Goal: Task Accomplishment & Management: Use online tool/utility

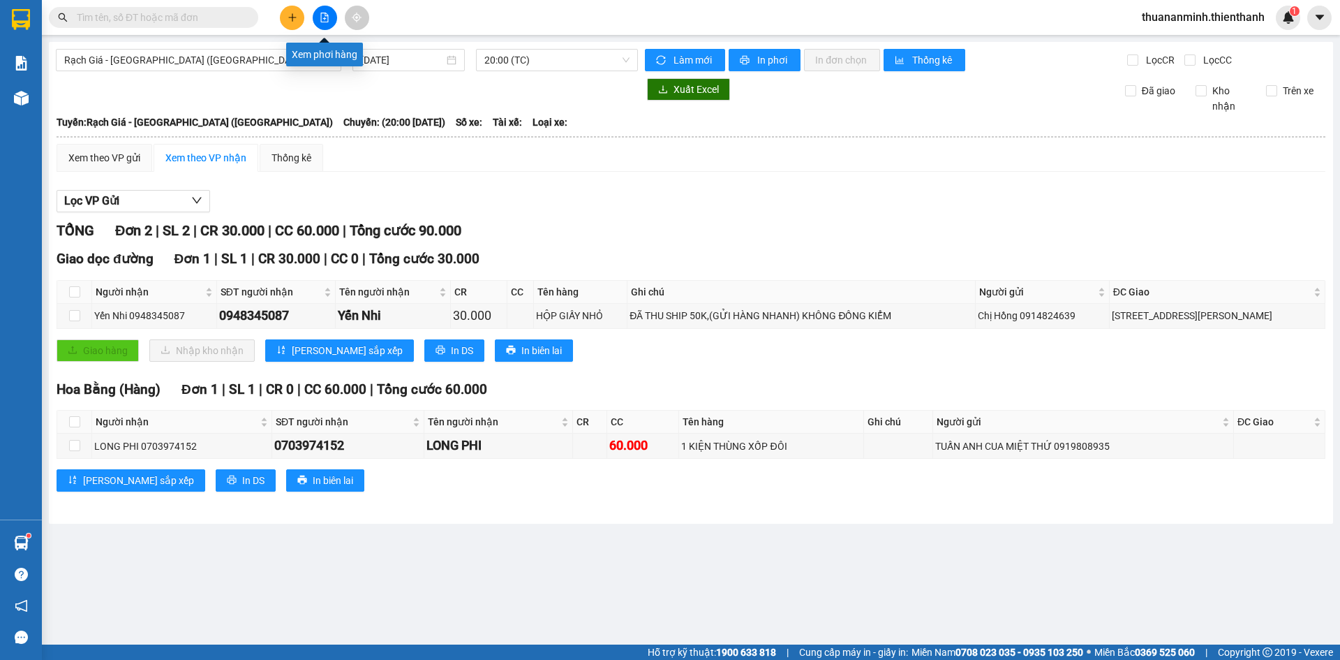
click at [327, 18] on icon "file-add" at bounding box center [325, 18] width 10 height 10
click at [247, 53] on span "Rạch Giá - [GEOGRAPHIC_DATA] ([GEOGRAPHIC_DATA])" at bounding box center [198, 60] width 269 height 21
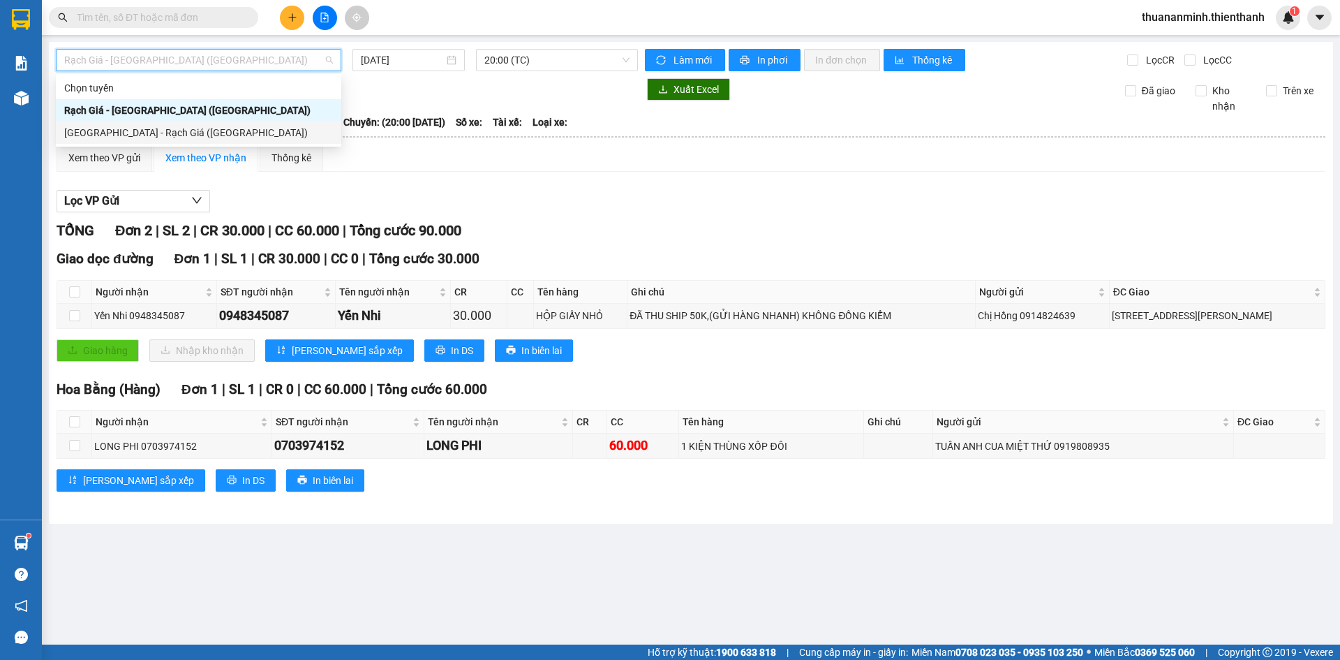
click at [197, 128] on div "[GEOGRAPHIC_DATA] - Rạch Giá ([GEOGRAPHIC_DATA])" at bounding box center [198, 132] width 269 height 15
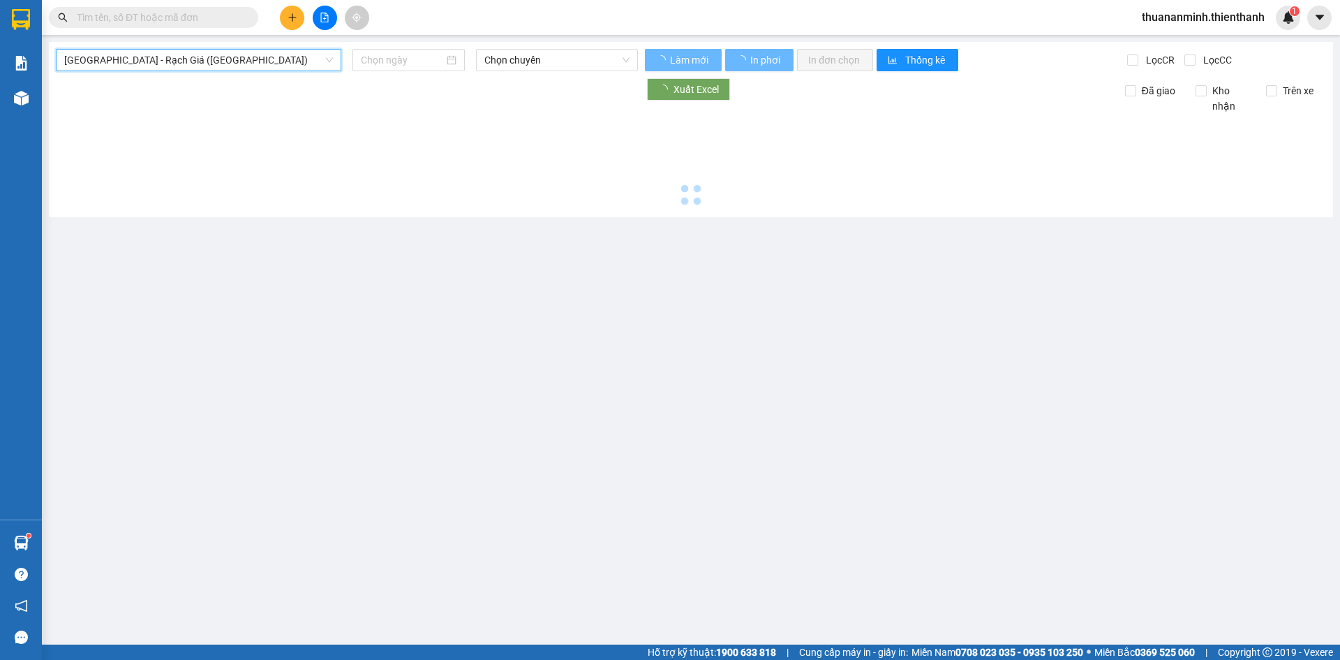
type input "[DATE]"
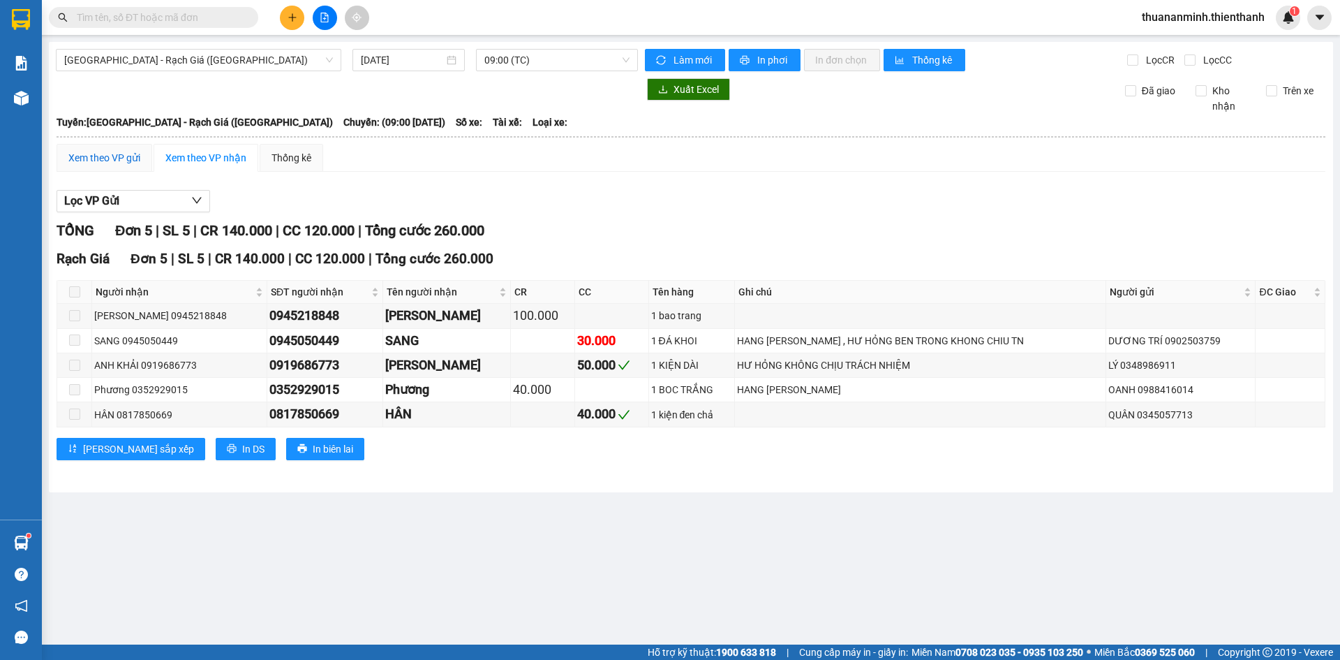
click at [110, 154] on div "Xem theo VP gửi" at bounding box center [104, 157] width 72 height 15
click at [136, 198] on button "Lọc VP nhận" at bounding box center [134, 201] width 154 height 22
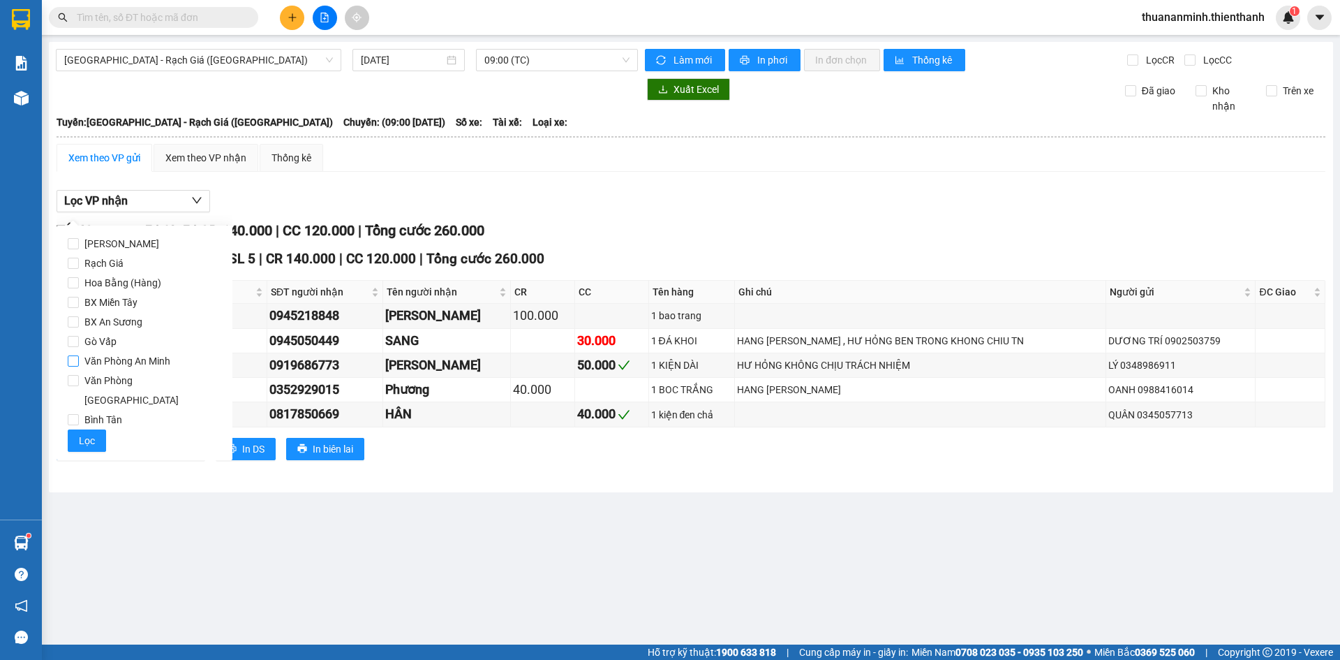
click at [103, 359] on span "Văn Phòng An Minh" at bounding box center [127, 361] width 97 height 20
click at [79, 359] on input "Văn Phòng An Minh" at bounding box center [73, 360] width 11 height 11
checkbox input "true"
click at [89, 433] on span "Lọc" at bounding box center [87, 440] width 16 height 15
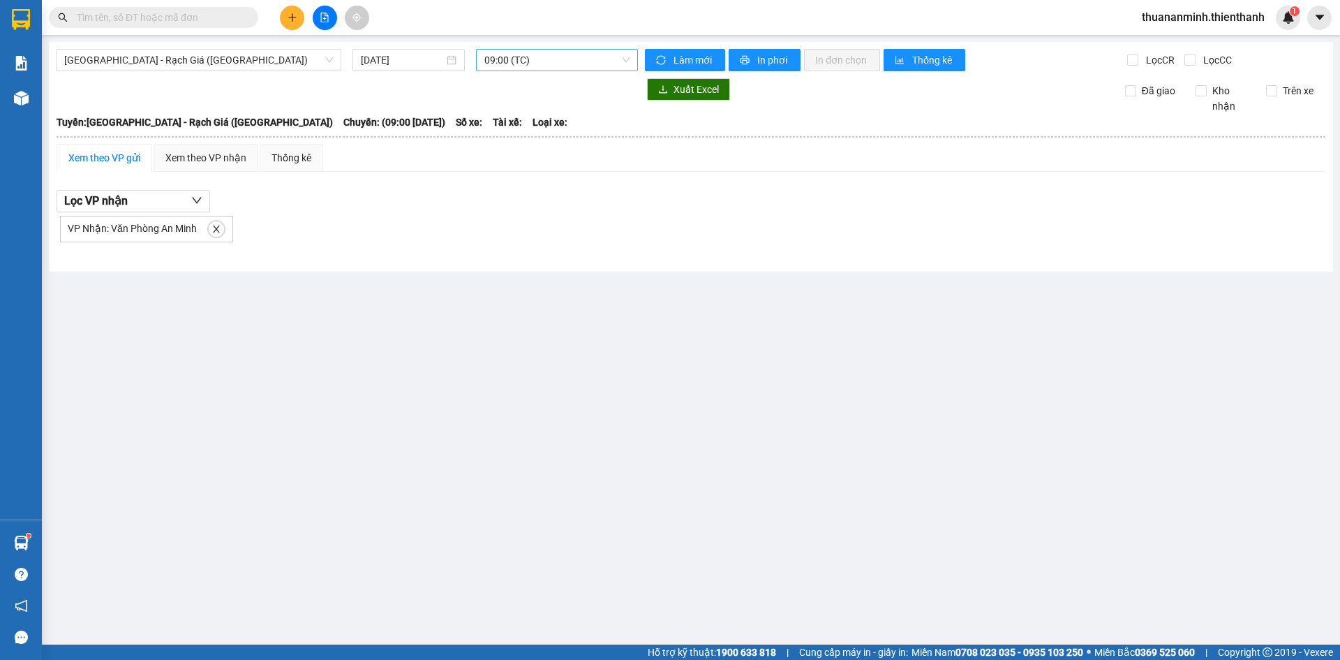
click at [623, 62] on span "09:00 (TC)" at bounding box center [556, 60] width 145 height 21
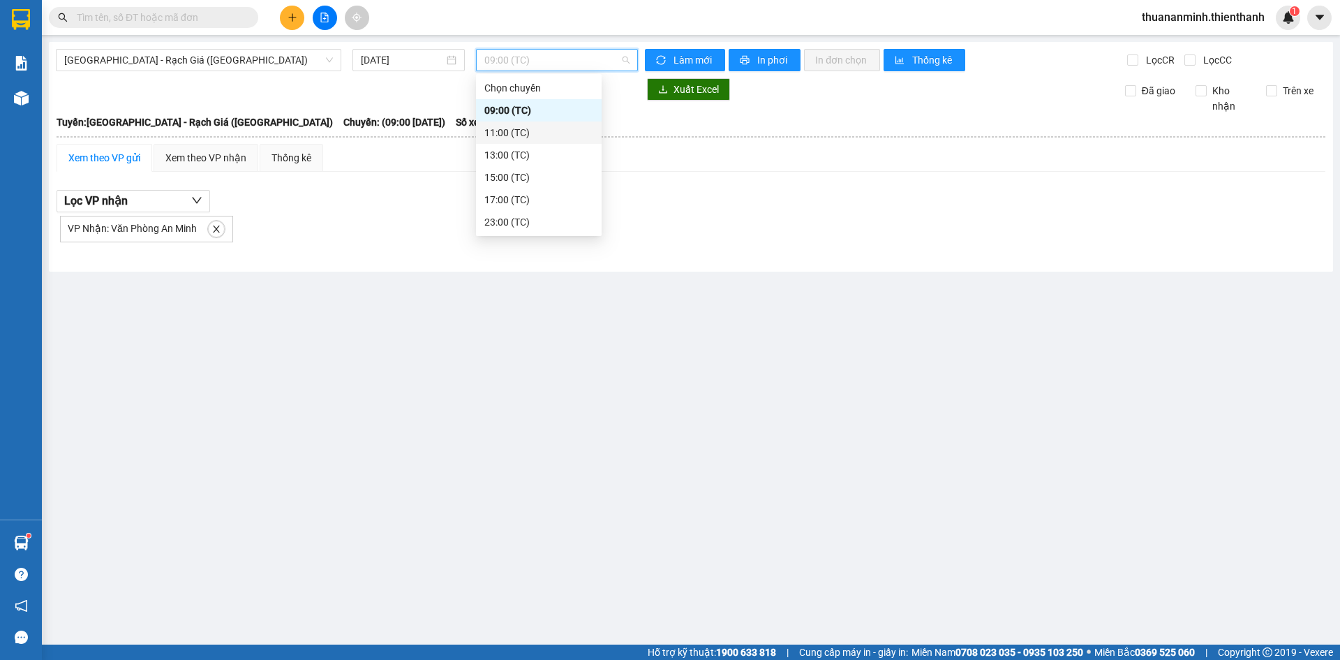
click at [522, 129] on div "11:00 (TC)" at bounding box center [538, 132] width 109 height 15
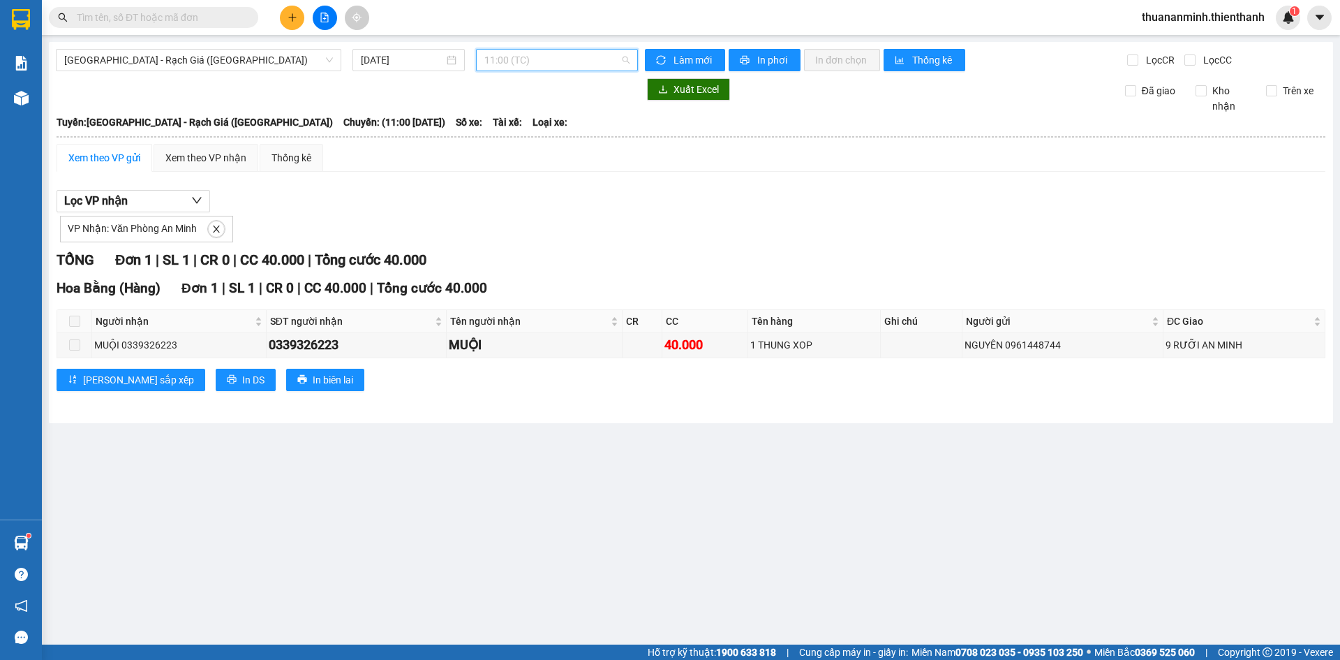
click at [625, 59] on span "11:00 (TC)" at bounding box center [556, 60] width 145 height 21
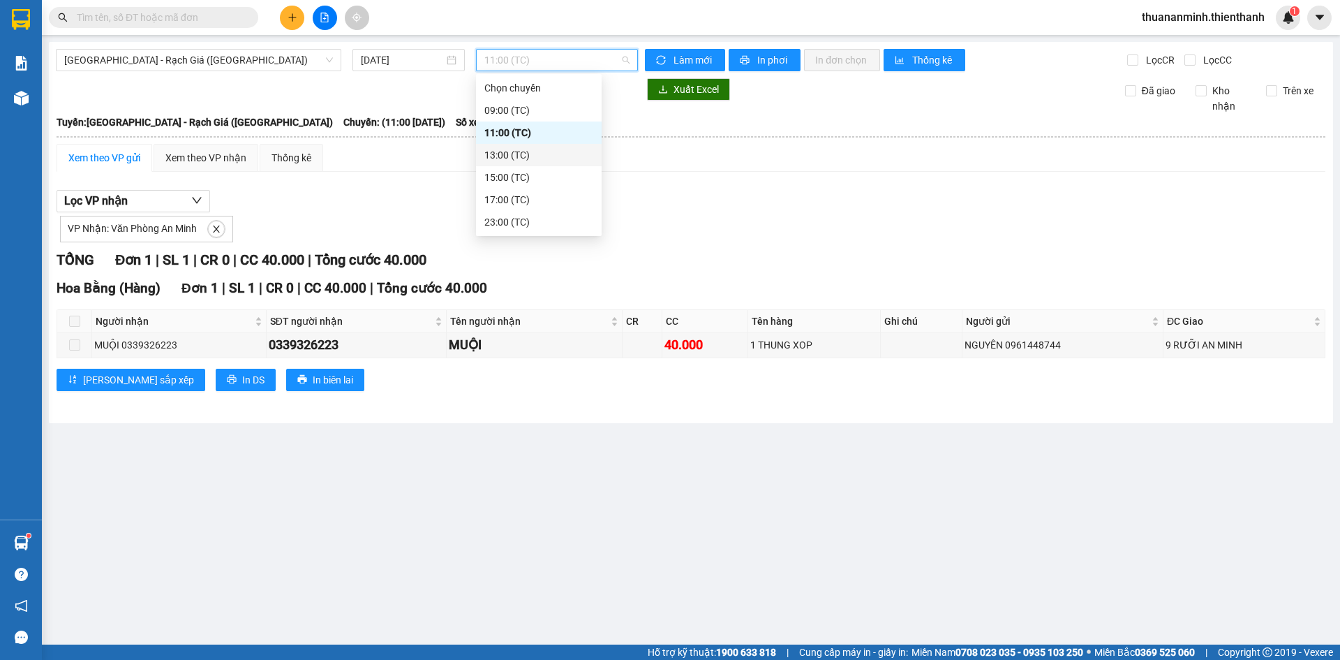
click at [526, 154] on div "13:00 (TC)" at bounding box center [538, 154] width 109 height 15
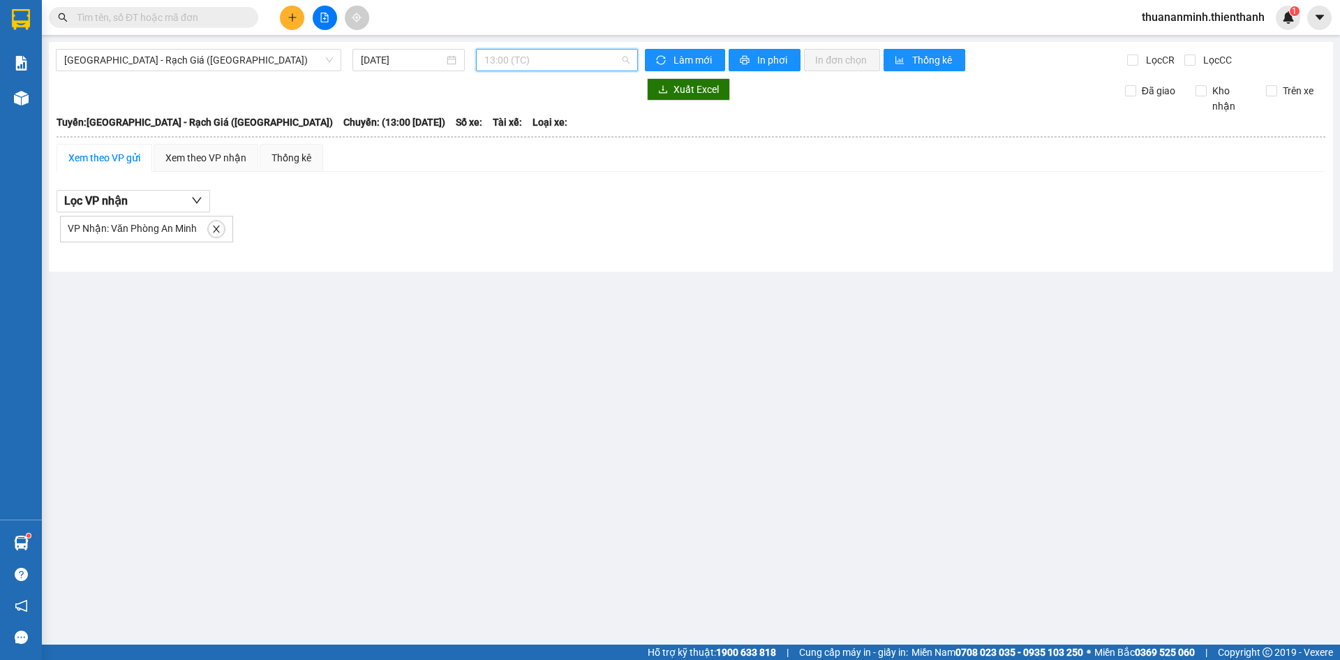
drag, startPoint x: 625, startPoint y: 58, endPoint x: 561, endPoint y: 140, distance: 103.9
click at [626, 58] on span "13:00 (TC)" at bounding box center [556, 60] width 145 height 21
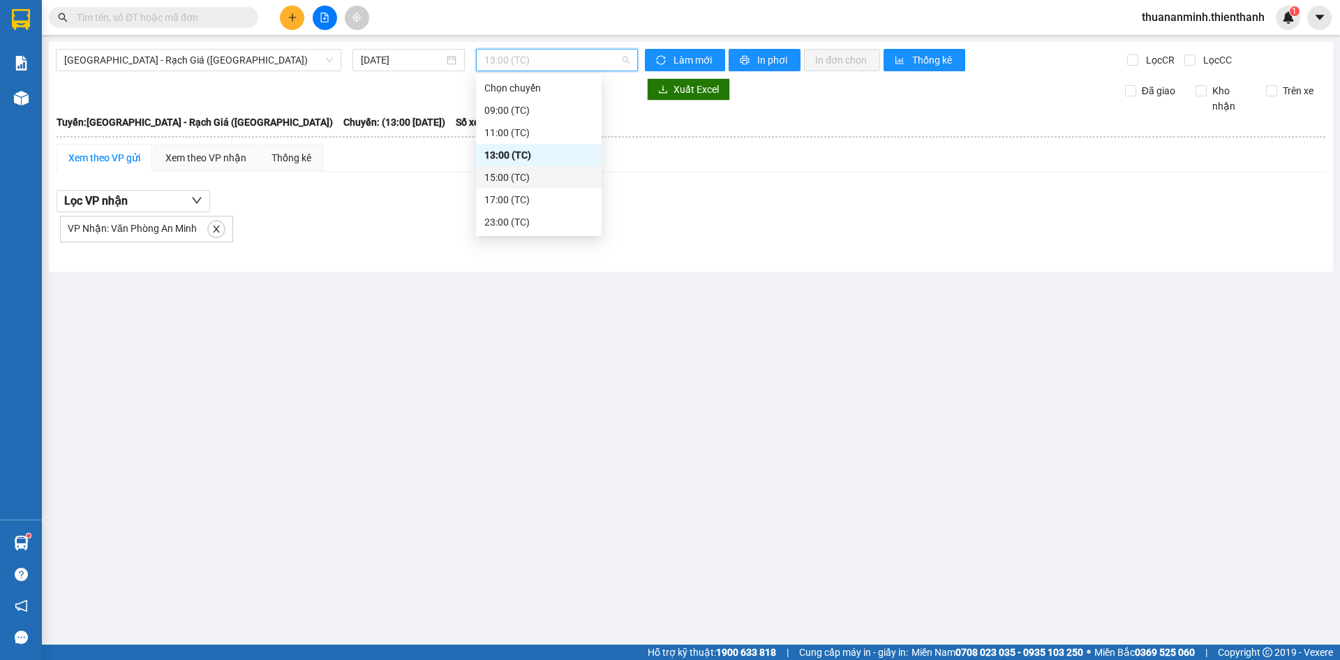
click at [526, 178] on div "15:00 (TC)" at bounding box center [538, 177] width 109 height 15
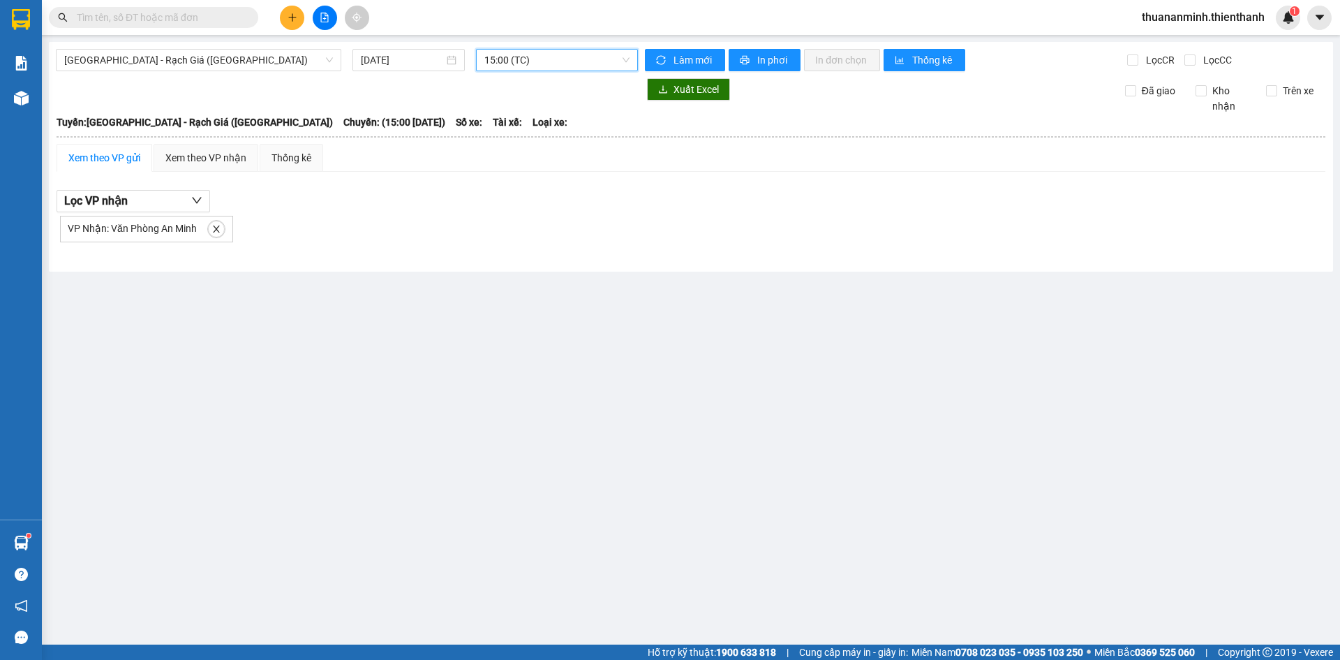
click at [625, 59] on span "15:00 (TC)" at bounding box center [556, 60] width 145 height 21
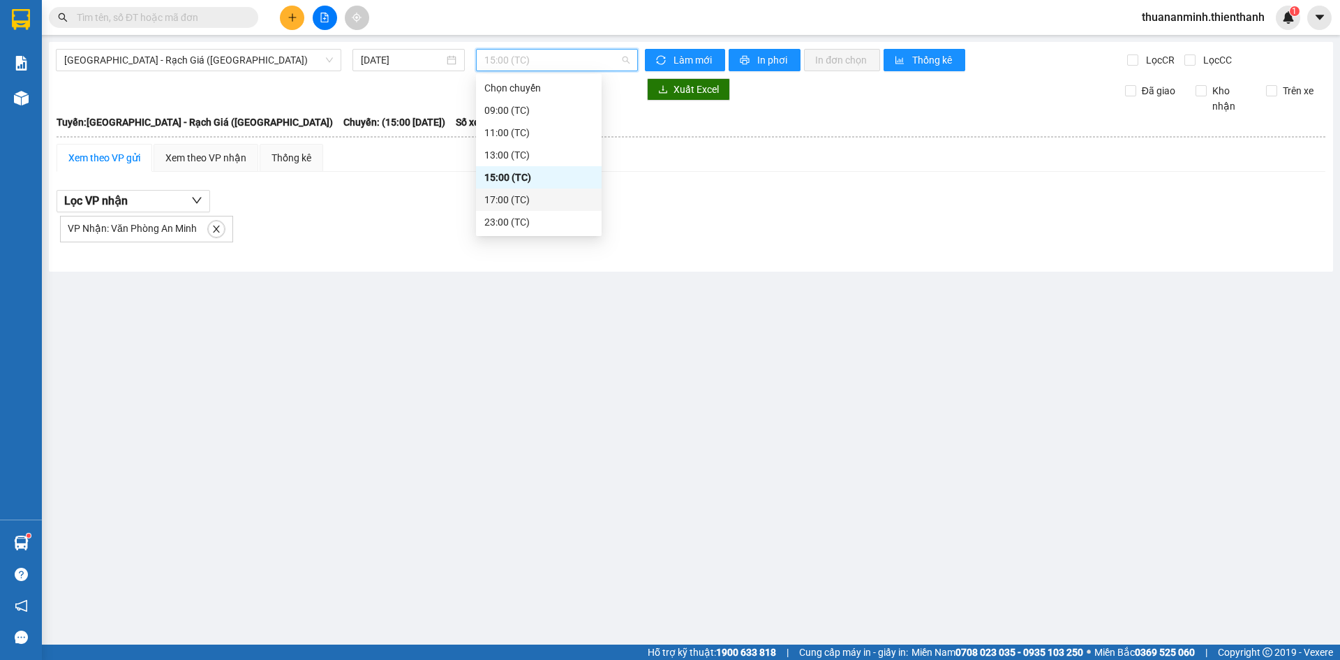
click at [533, 199] on div "17:00 (TC)" at bounding box center [538, 199] width 109 height 15
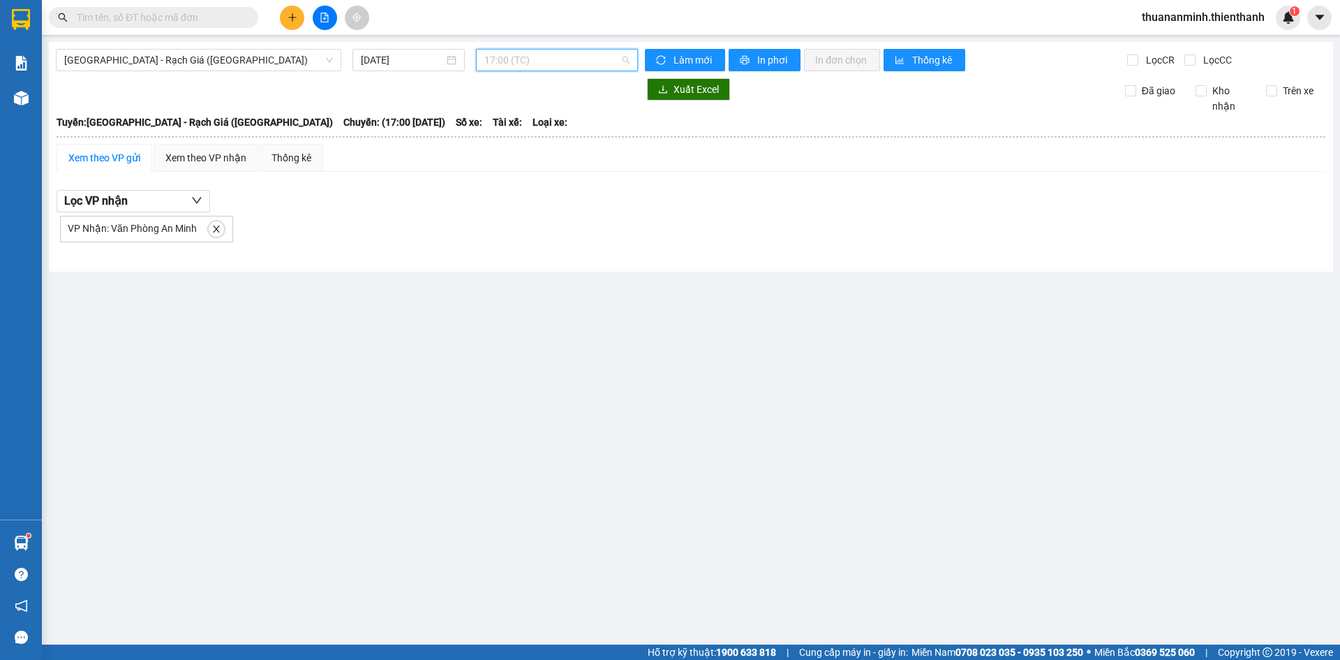
click at [631, 56] on div "17:00 (TC)" at bounding box center [557, 60] width 162 height 22
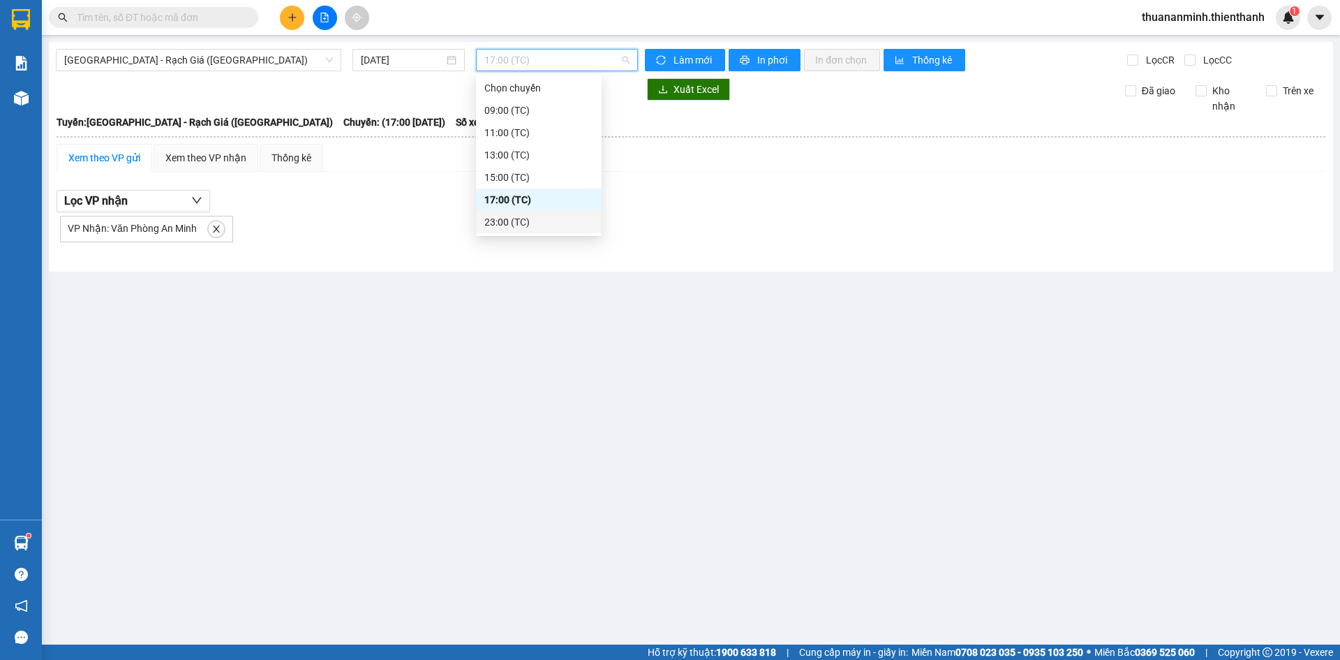
click at [549, 224] on div "23:00 (TC)" at bounding box center [538, 221] width 109 height 15
